Goal: Find specific page/section: Find specific page/section

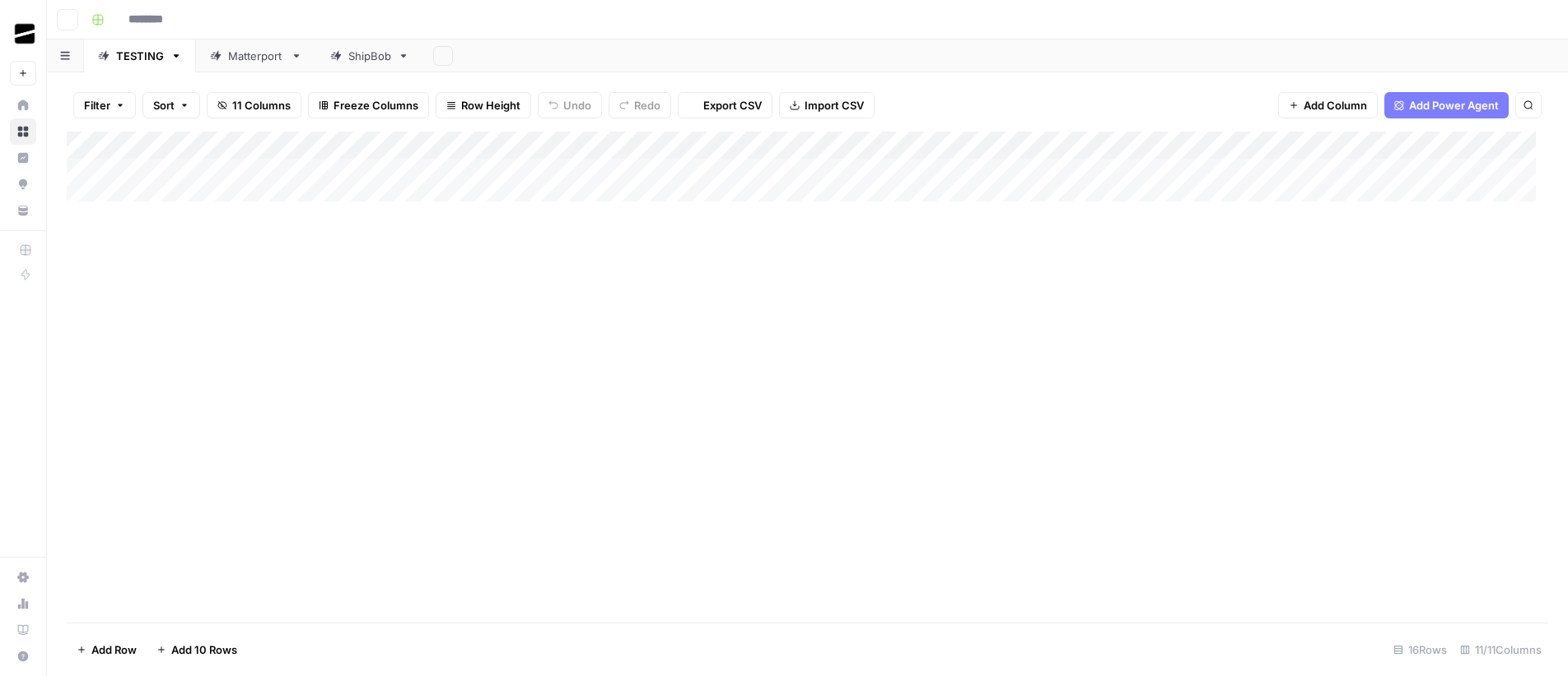
type input "**********"
click at [243, 51] on div "ShipBob" at bounding box center [256, 56] width 43 height 16
